Goal: Find specific page/section: Find specific page/section

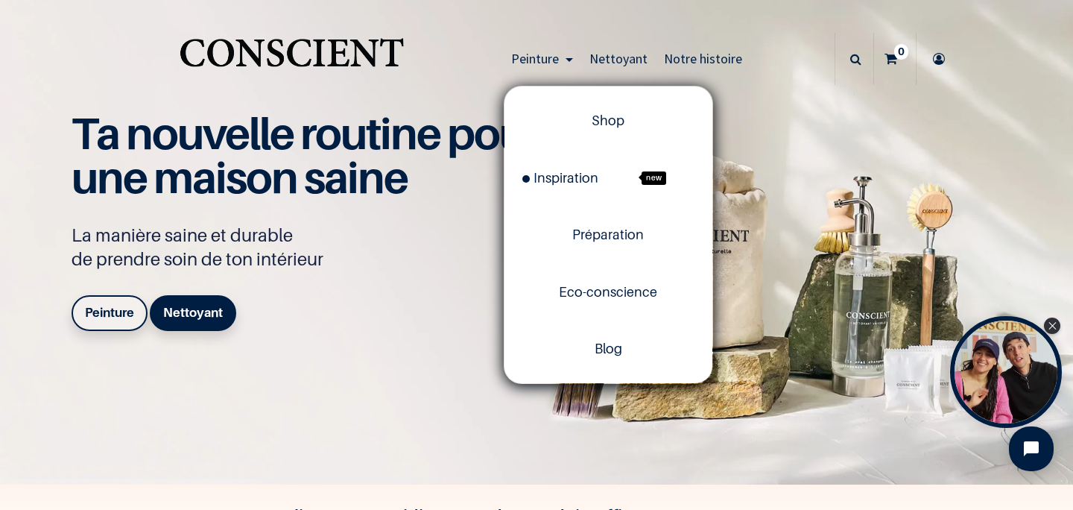
click at [556, 55] on span "Peinture" at bounding box center [535, 58] width 48 height 17
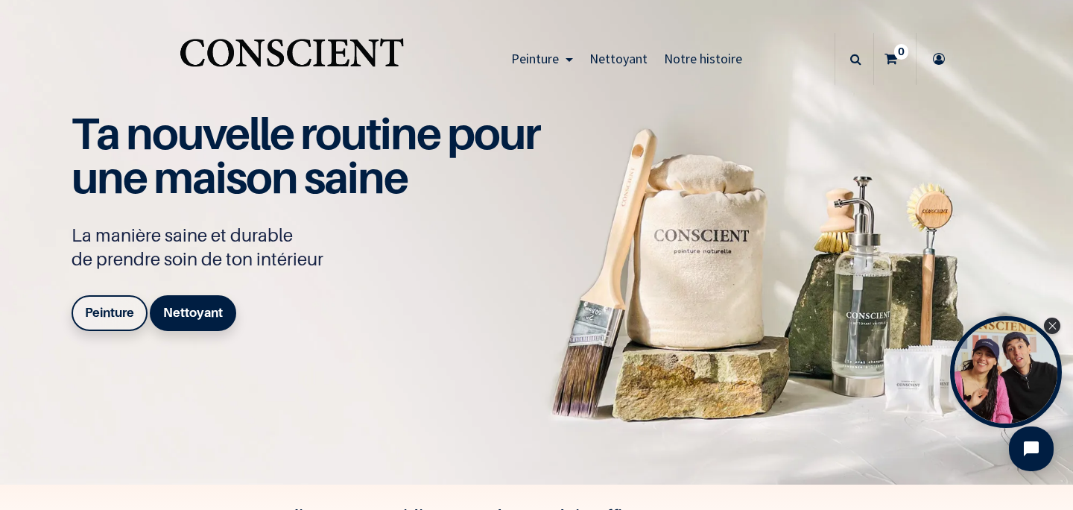
click at [572, 59] on link "Peinture" at bounding box center [542, 59] width 78 height 52
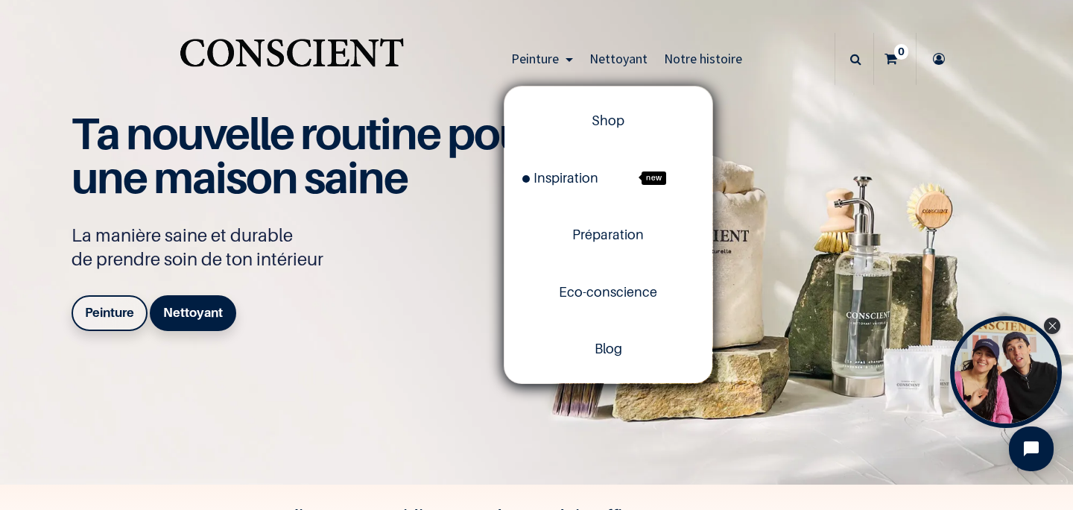
click at [572, 59] on link "Peinture" at bounding box center [542, 59] width 78 height 52
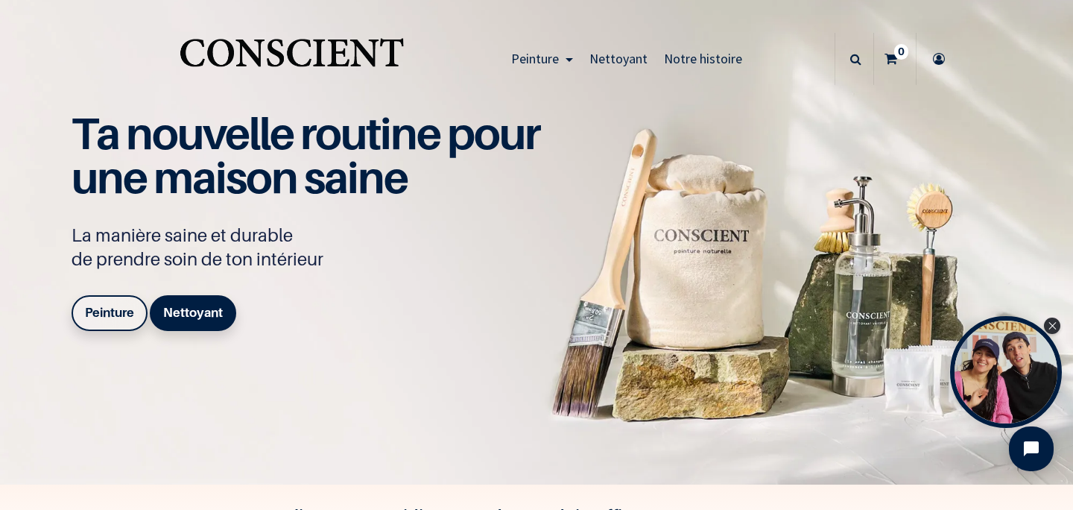
click at [572, 59] on link "Peinture" at bounding box center [542, 59] width 78 height 52
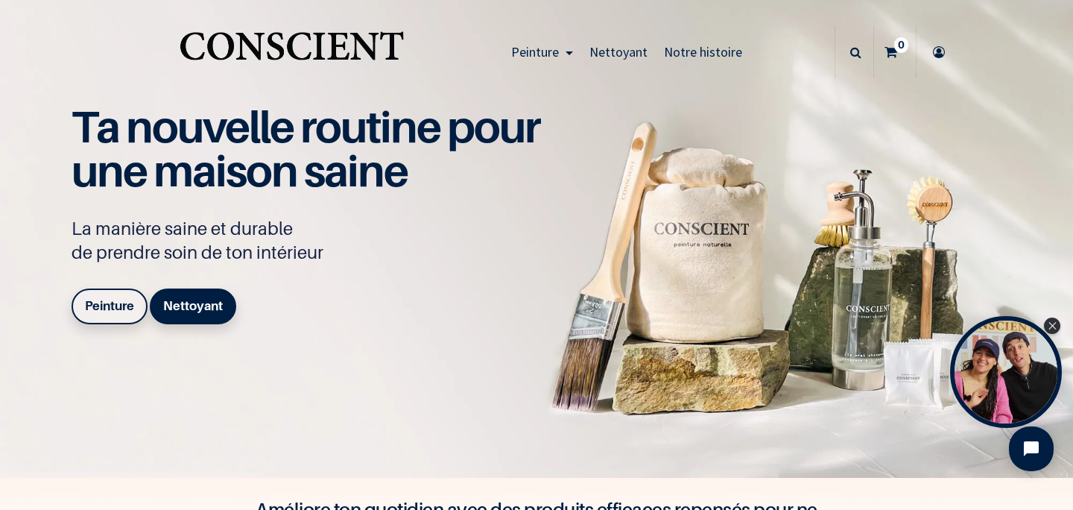
scroll to position [12, 0]
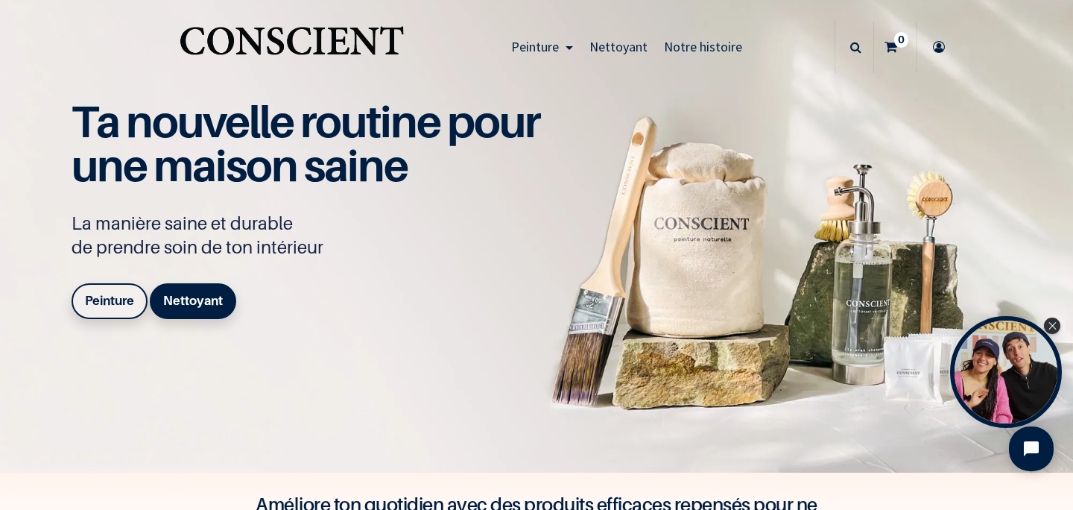
click at [417, 69] on div "Peinture Shop Inspiration new Blog" at bounding box center [537, 47] width 850 height 59
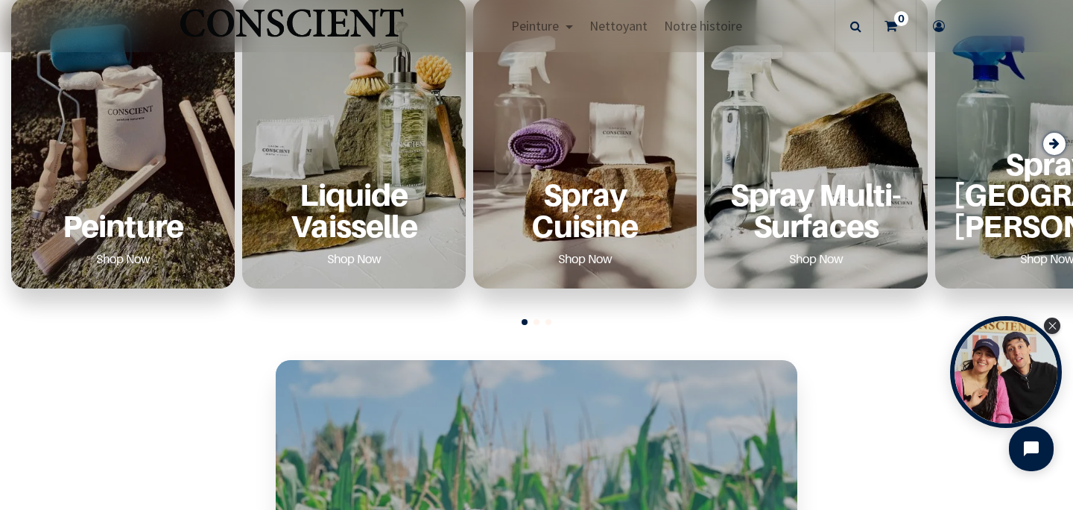
scroll to position [602, 0]
click at [1058, 147] on icon "Next slide" at bounding box center [1054, 144] width 10 height 20
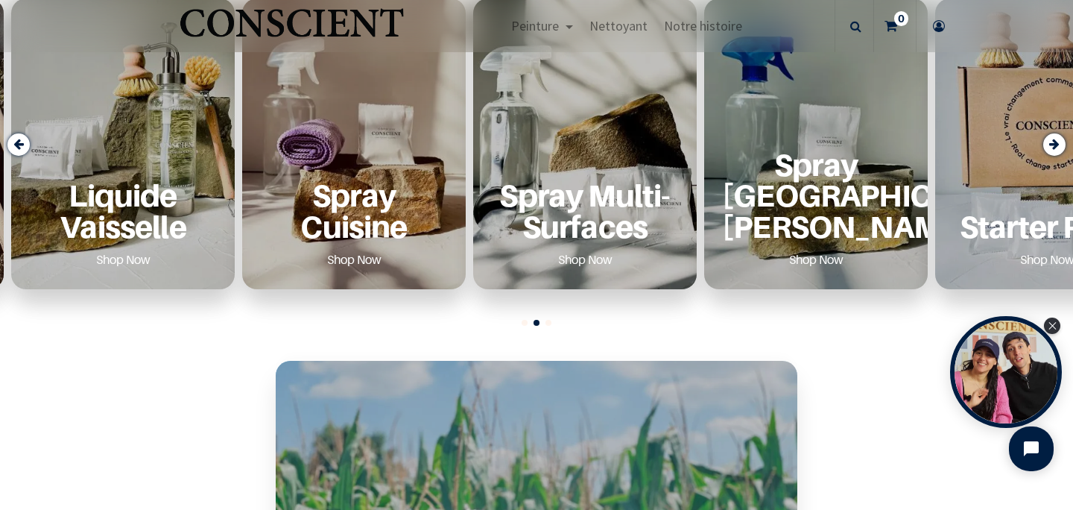
click at [1058, 147] on icon "Next slide" at bounding box center [1054, 144] width 10 height 20
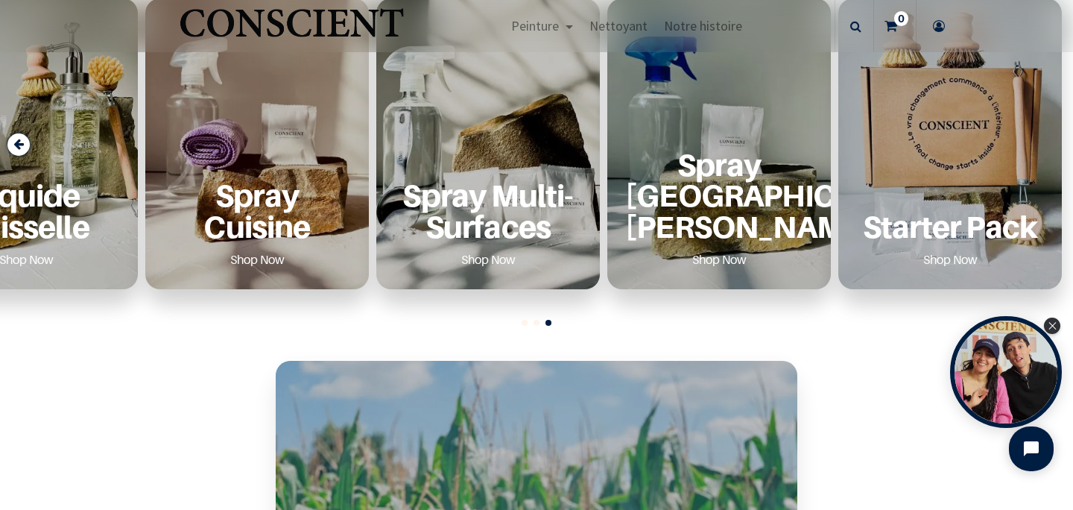
click at [16, 148] on icon "Previous slide" at bounding box center [18, 144] width 10 height 20
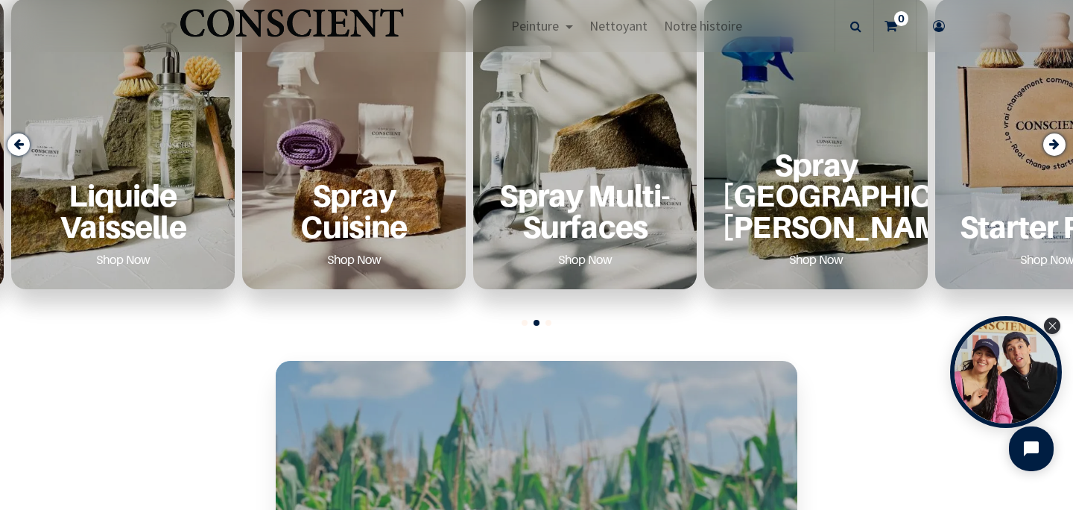
click at [16, 148] on icon "Previous slide" at bounding box center [18, 144] width 10 height 20
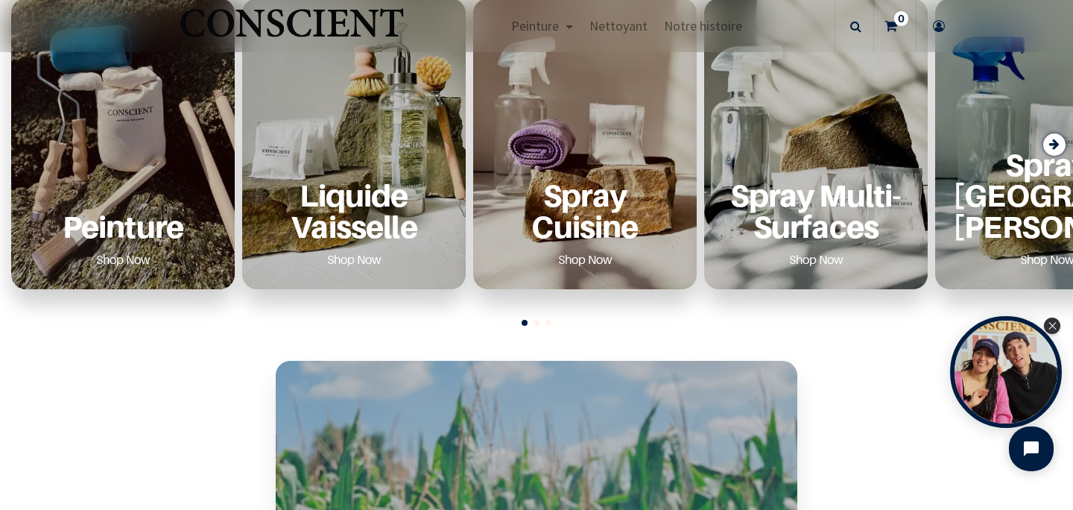
click at [833, 133] on div "Spray Multi-Surfaces Shop Now" at bounding box center [816, 144] width 224 height 291
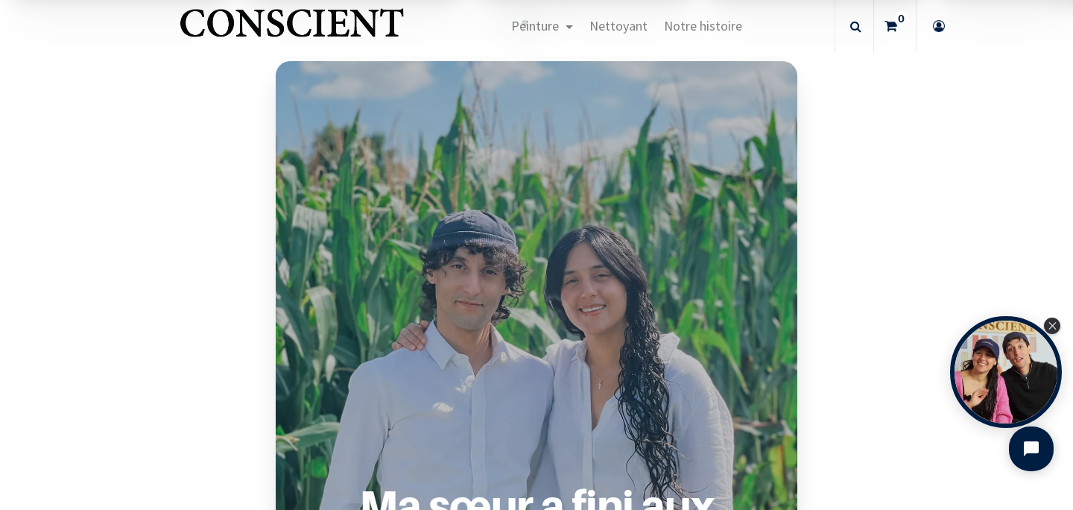
scroll to position [876, 0]
